Goal: Task Accomplishment & Management: Use online tool/utility

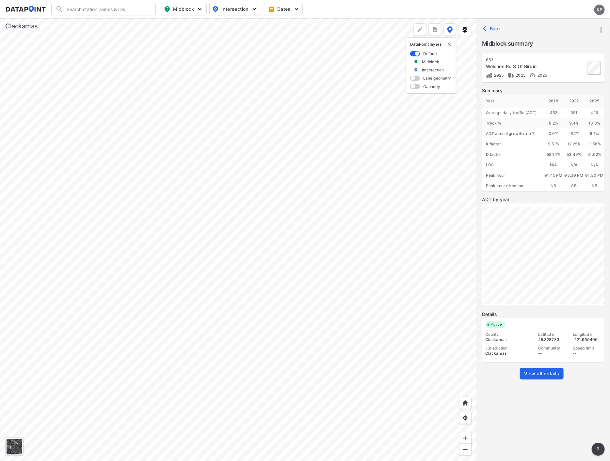
click at [530, 372] on span "View all details" at bounding box center [541, 374] width 35 height 7
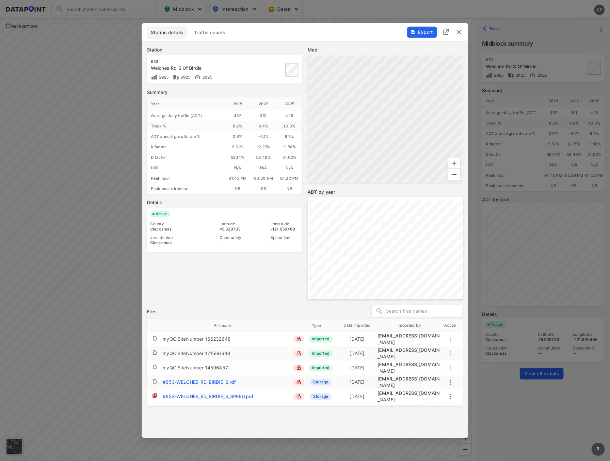
click at [456, 34] on img "delete" at bounding box center [459, 32] width 8 height 8
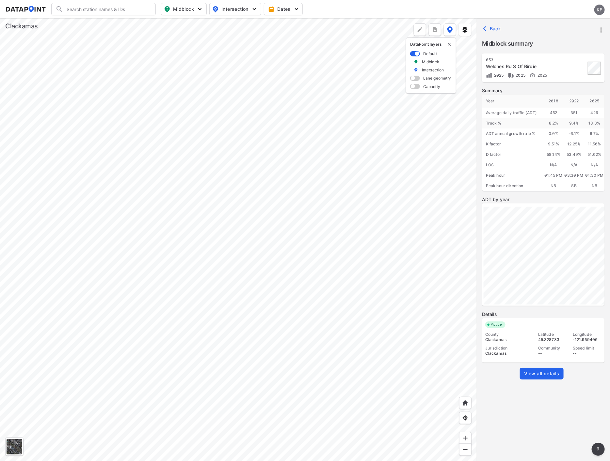
click at [280, 169] on div at bounding box center [238, 239] width 476 height 443
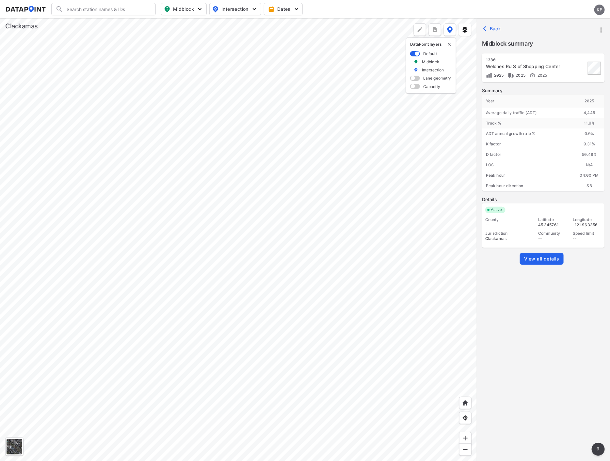
click at [535, 259] on span "View all details" at bounding box center [541, 259] width 35 height 7
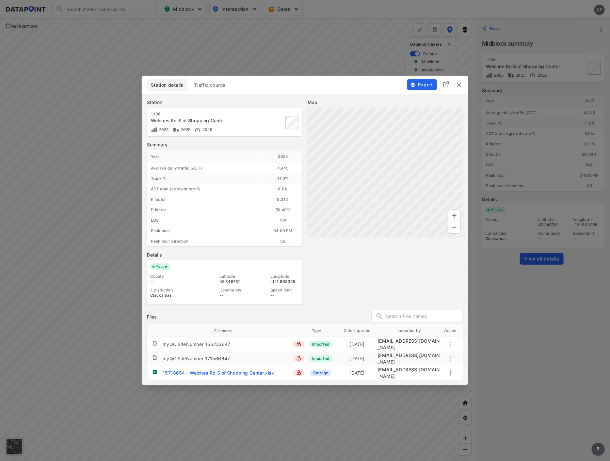
click at [418, 84] on span "Export" at bounding box center [421, 85] width 22 height 7
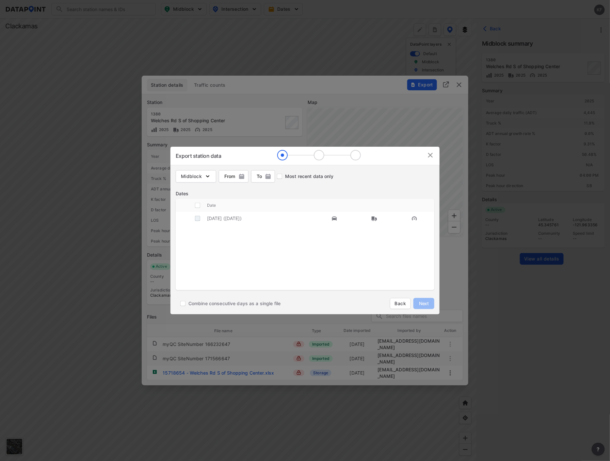
click at [198, 219] on input "decorative checkbox" at bounding box center [197, 218] width 12 height 12
checkbox input "true"
click at [423, 305] on span "Next" at bounding box center [423, 304] width 13 height 7
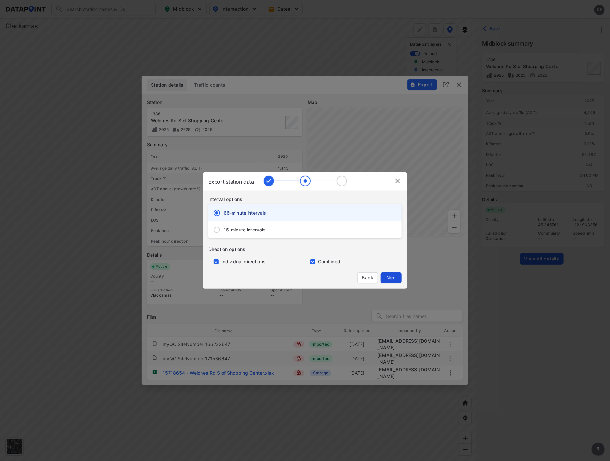
click at [390, 274] on button "Next" at bounding box center [390, 277] width 21 height 11
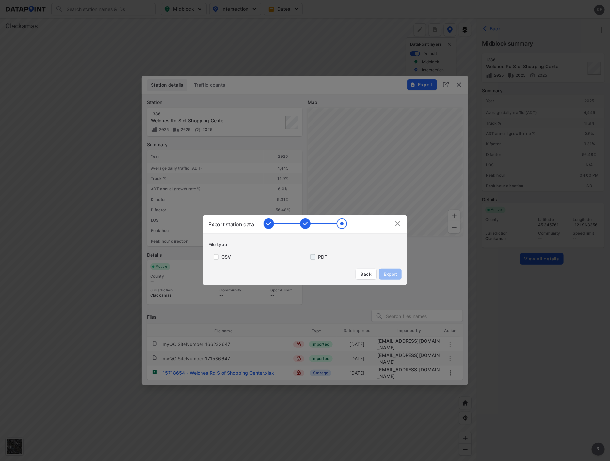
click at [315, 256] on input "primary checkbox" at bounding box center [311, 257] width 13 height 5
checkbox input "true"
click at [387, 274] on span "Export" at bounding box center [390, 274] width 15 height 7
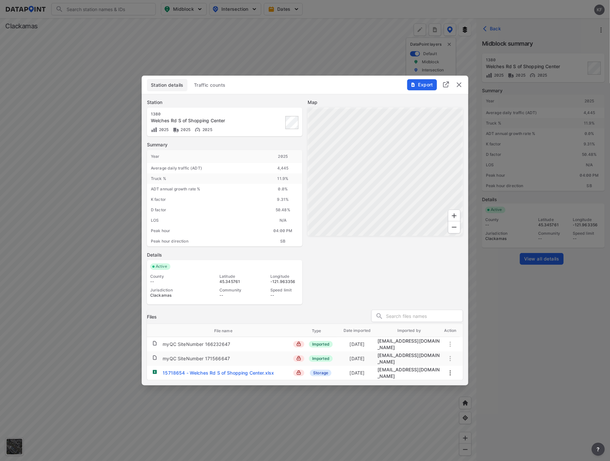
click at [460, 85] on img "delete" at bounding box center [459, 85] width 8 height 8
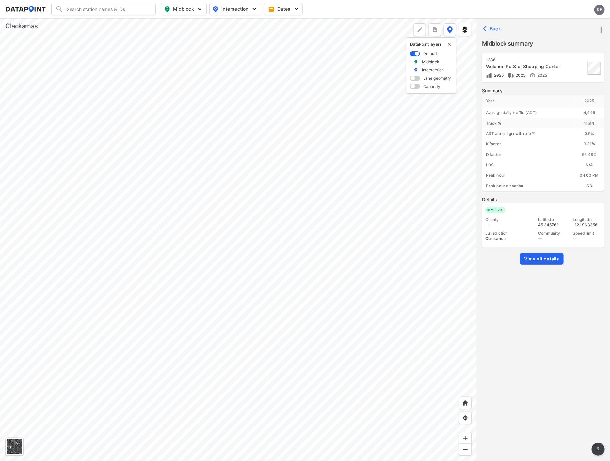
click at [258, 63] on div at bounding box center [238, 239] width 476 height 443
click at [291, 327] on div at bounding box center [238, 239] width 476 height 443
click at [236, 158] on div at bounding box center [238, 239] width 476 height 443
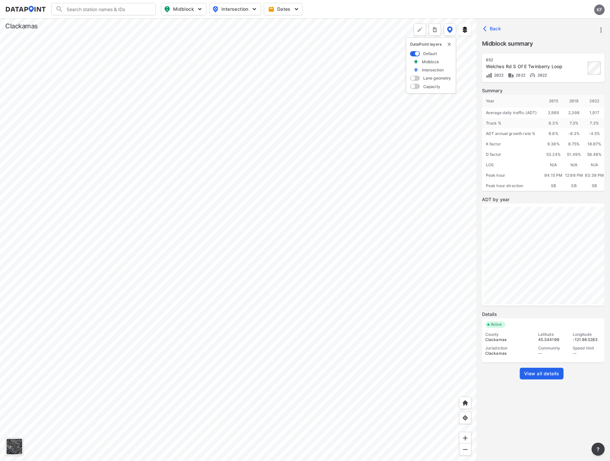
click at [238, 79] on div at bounding box center [238, 239] width 476 height 443
click at [226, 126] on div at bounding box center [238, 239] width 476 height 443
click at [192, 217] on div at bounding box center [238, 239] width 476 height 443
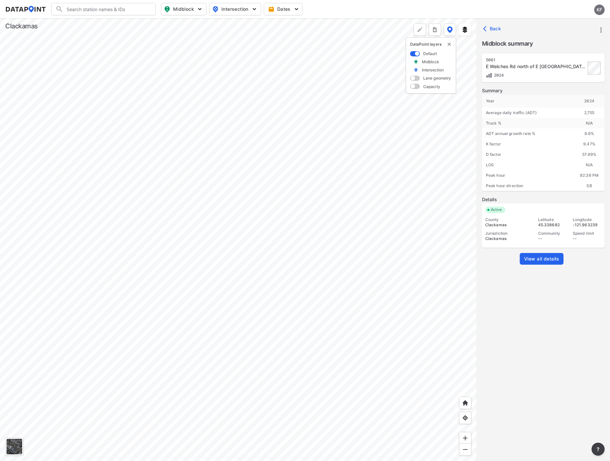
click at [210, 370] on div at bounding box center [238, 239] width 476 height 443
click at [180, 316] on div at bounding box center [238, 239] width 476 height 443
click at [188, 148] on div at bounding box center [238, 239] width 476 height 443
click at [190, 304] on div at bounding box center [238, 239] width 476 height 443
click at [188, 330] on div at bounding box center [238, 239] width 476 height 443
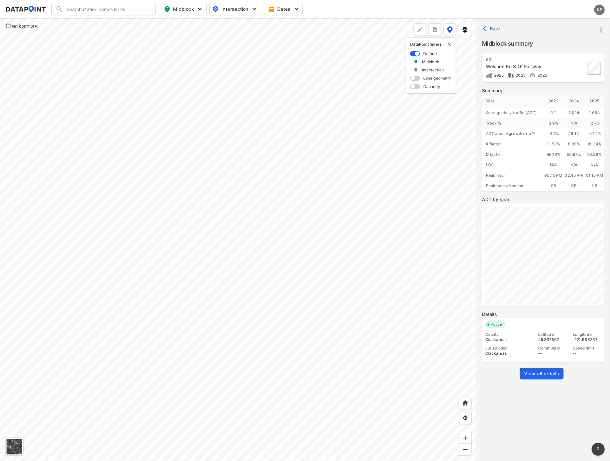
click at [188, 148] on div at bounding box center [238, 239] width 476 height 443
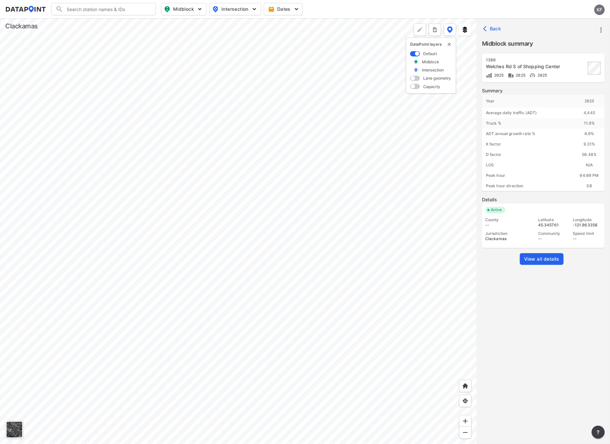
click at [176, 326] on div at bounding box center [238, 231] width 476 height 426
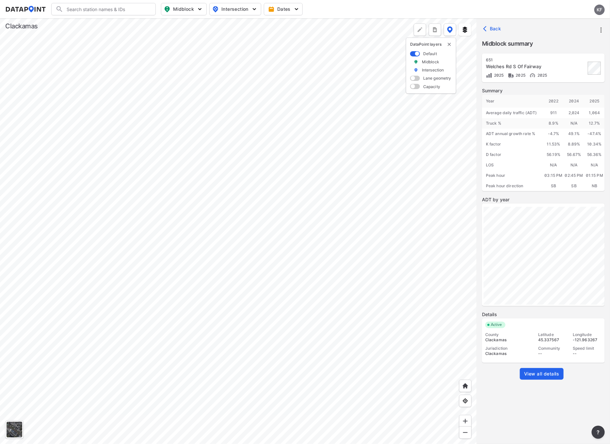
click at [167, 292] on div at bounding box center [238, 231] width 476 height 426
click at [179, 199] on div at bounding box center [238, 231] width 476 height 426
click at [143, 186] on div at bounding box center [238, 231] width 476 height 426
click at [161, 150] on div at bounding box center [238, 231] width 476 height 426
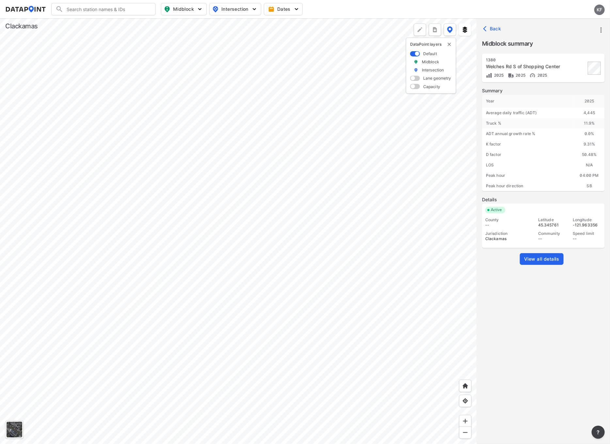
click at [155, 332] on div at bounding box center [238, 231] width 476 height 426
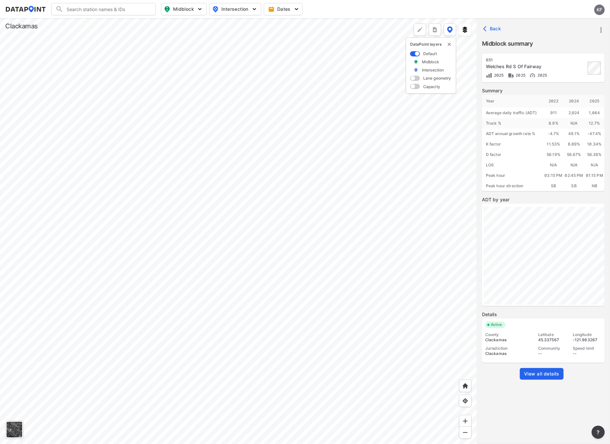
click at [538, 374] on span "View all details" at bounding box center [541, 374] width 35 height 7
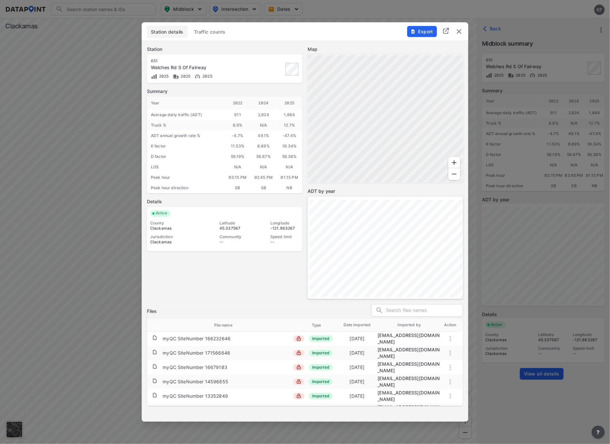
click at [416, 30] on span "Export" at bounding box center [421, 31] width 22 height 7
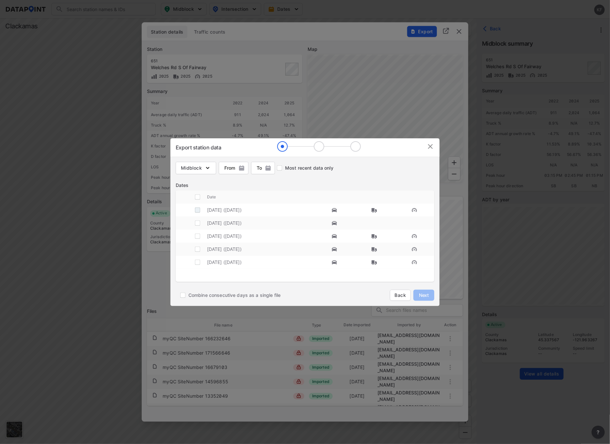
click at [199, 211] on input "decorative checkbox" at bounding box center [197, 210] width 12 height 12
checkbox input "true"
click at [421, 295] on span "Next" at bounding box center [423, 295] width 13 height 7
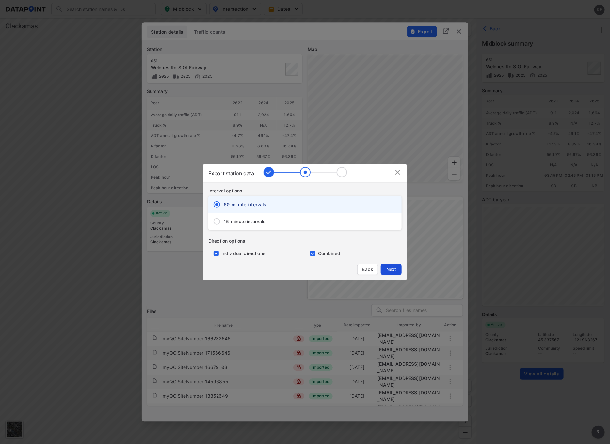
click at [387, 268] on span "Next" at bounding box center [390, 269] width 13 height 7
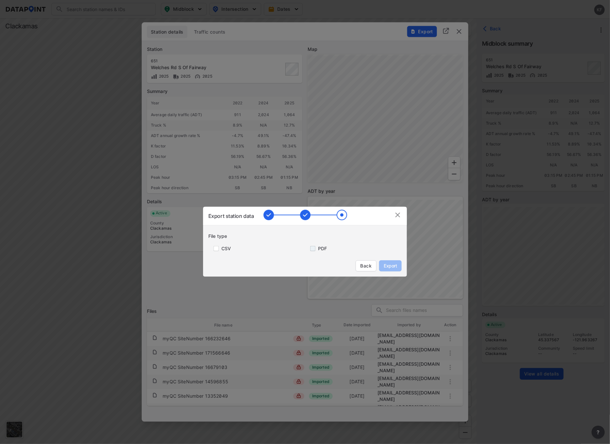
click at [310, 246] on input "primary checkbox" at bounding box center [311, 248] width 13 height 5
checkbox input "true"
click at [394, 268] on span "Export" at bounding box center [390, 266] width 15 height 7
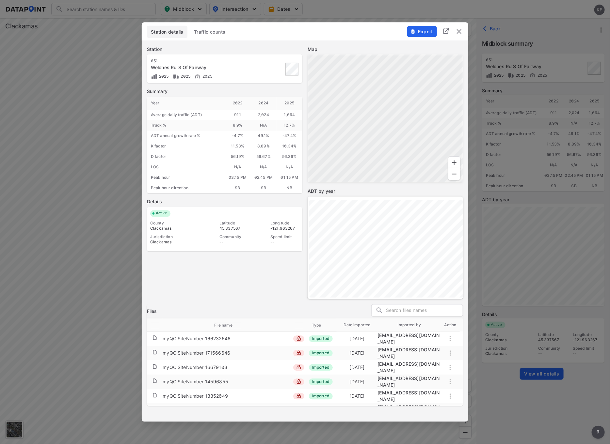
click at [459, 31] on img "delete" at bounding box center [459, 31] width 8 height 8
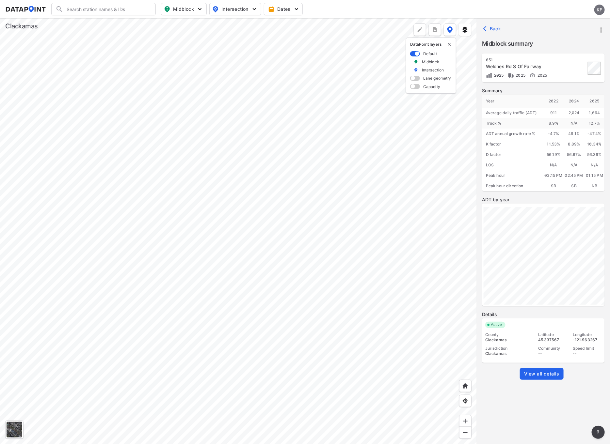
click at [185, 98] on div at bounding box center [238, 231] width 476 height 426
click at [193, 154] on div at bounding box center [238, 231] width 476 height 426
click at [226, 260] on div at bounding box center [238, 231] width 476 height 426
click at [215, 270] on div at bounding box center [238, 231] width 476 height 426
click at [238, 347] on div at bounding box center [238, 231] width 476 height 426
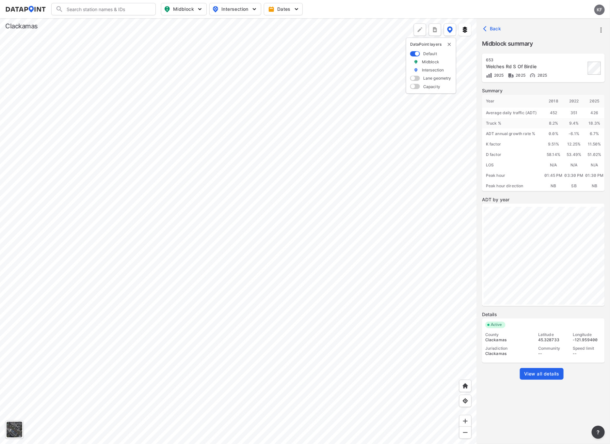
click at [546, 370] on link "View all details" at bounding box center [541, 374] width 44 height 12
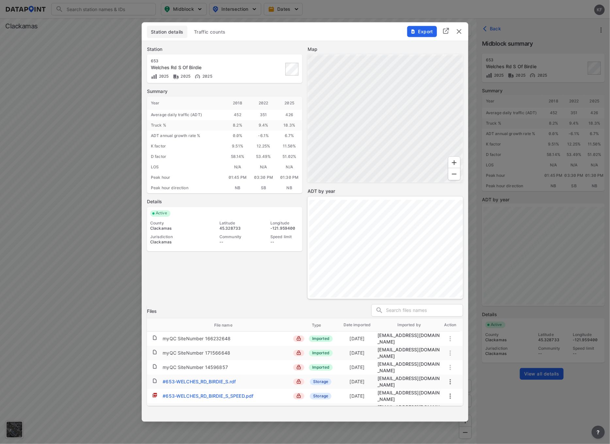
click at [425, 30] on span "Export" at bounding box center [421, 31] width 22 height 7
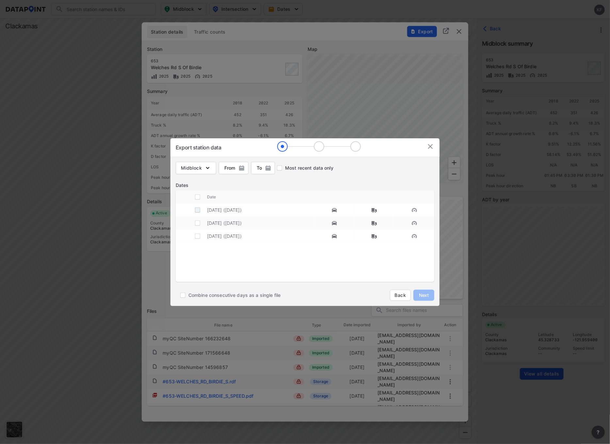
click at [197, 210] on input "decorative checkbox" at bounding box center [197, 210] width 12 height 12
checkbox input "true"
click at [418, 291] on button "Next" at bounding box center [423, 295] width 21 height 11
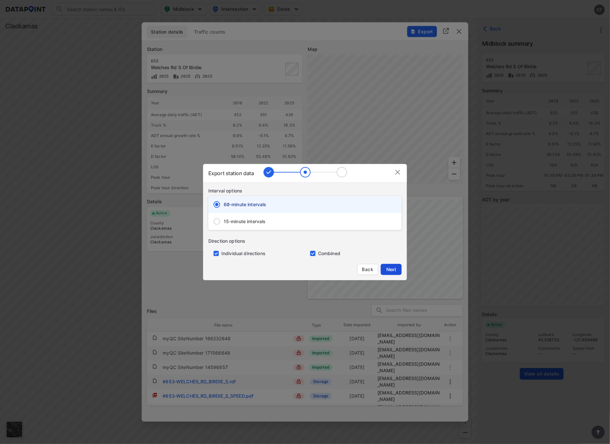
click at [397, 267] on span "Next" at bounding box center [390, 269] width 13 height 7
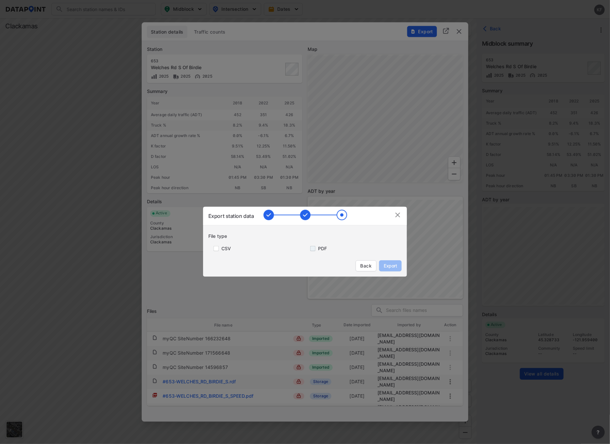
click at [316, 248] on input "primary checkbox" at bounding box center [311, 248] width 13 height 5
checkbox input "true"
click at [396, 265] on span "Export" at bounding box center [390, 266] width 15 height 7
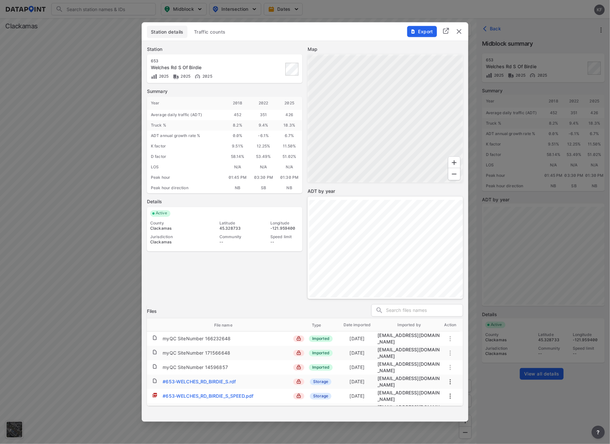
click at [457, 27] on img "delete" at bounding box center [459, 31] width 8 height 8
